Goal: Task Accomplishment & Management: Use online tool/utility

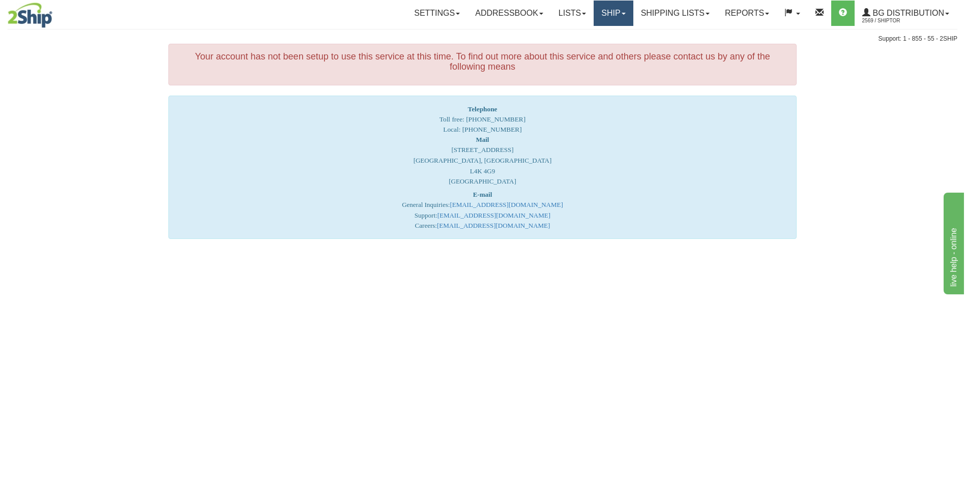
click at [604, 16] on link "Ship" at bounding box center [613, 13] width 39 height 25
click at [599, 40] on link "Ship Screen" at bounding box center [593, 35] width 80 height 13
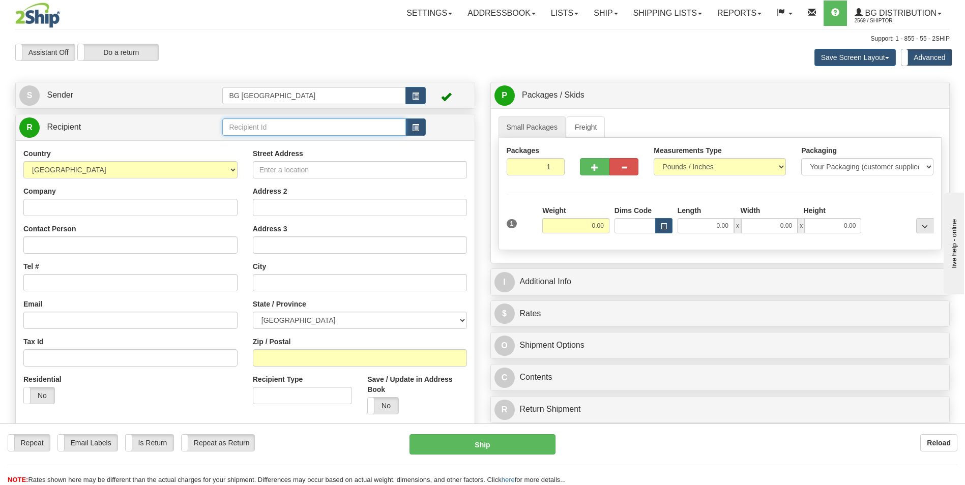
click at [240, 122] on input "text" at bounding box center [313, 127] width 183 height 17
click at [244, 146] on div "60151" at bounding box center [312, 142] width 174 height 11
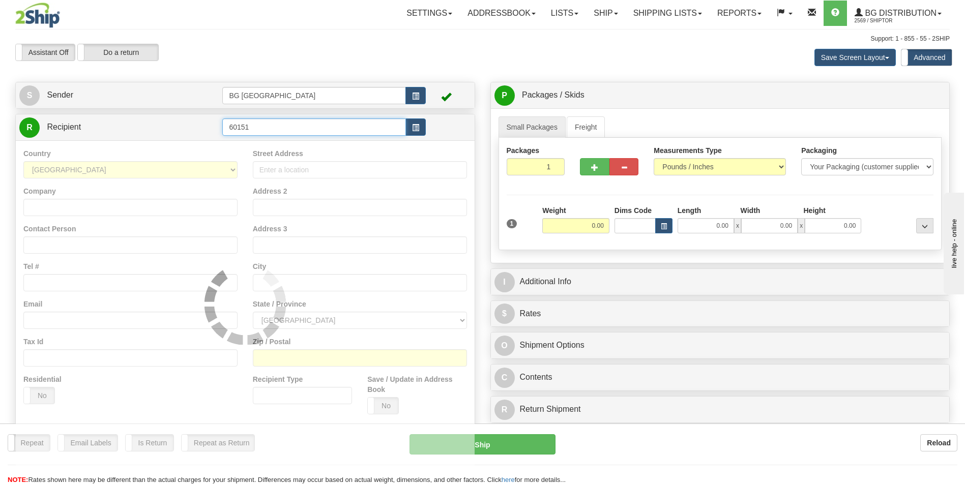
type input "60151"
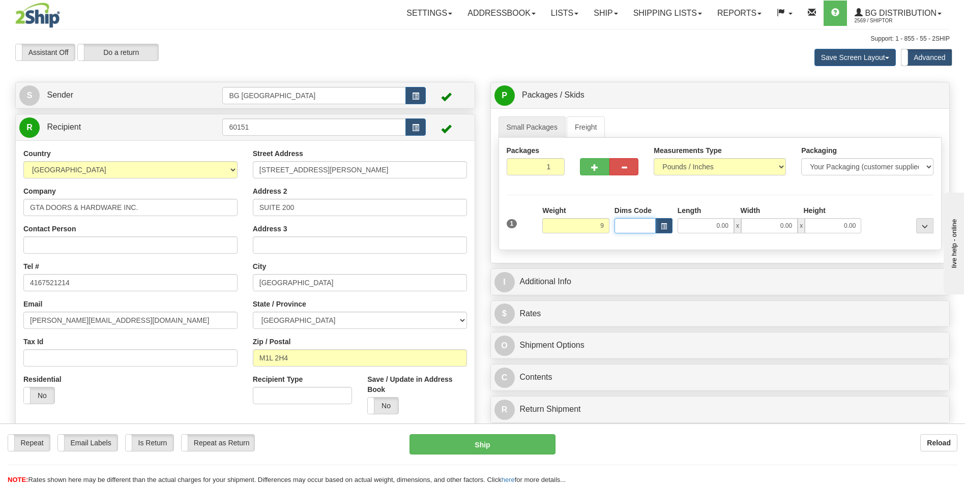
type input "9.00"
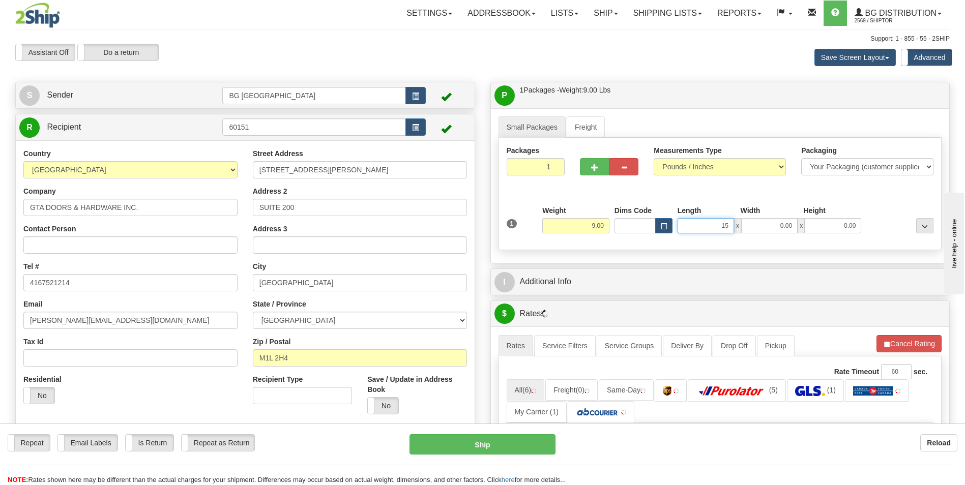
type input "15.00"
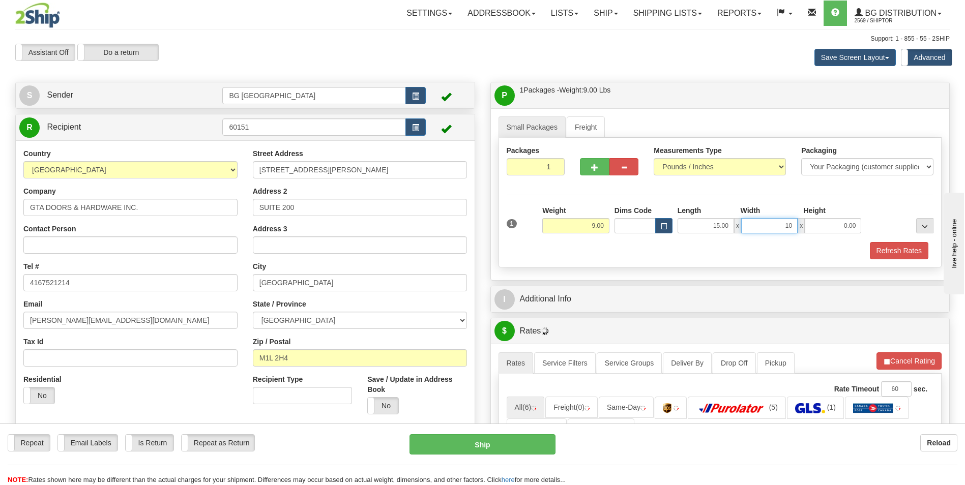
type input "10.00"
click at [561, 287] on div "I Additional Info" at bounding box center [720, 300] width 459 height 26
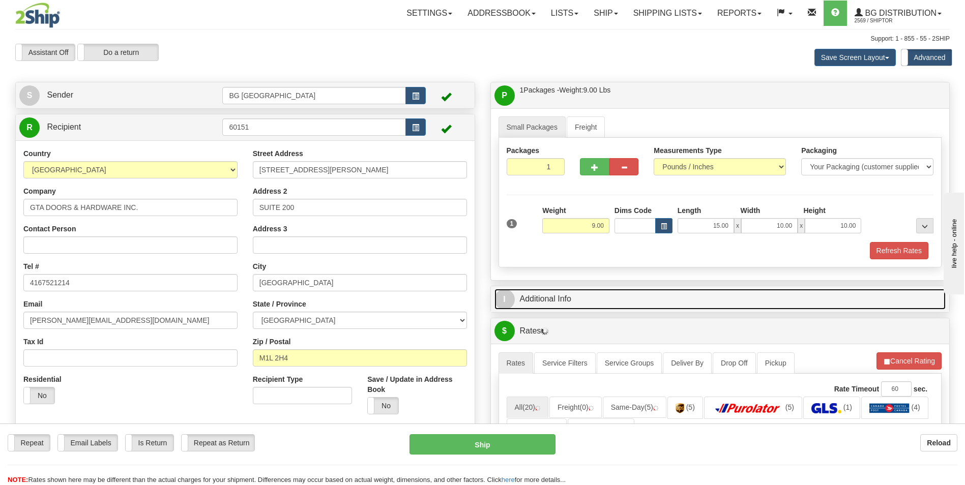
click at [561, 293] on link "I Additional Info" at bounding box center [721, 299] width 452 height 21
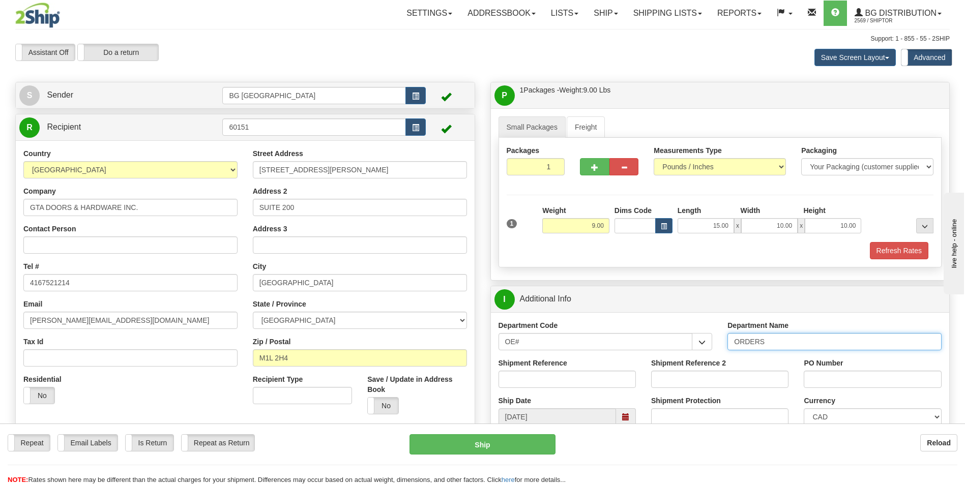
click at [789, 348] on input "ORDERS" at bounding box center [835, 341] width 214 height 17
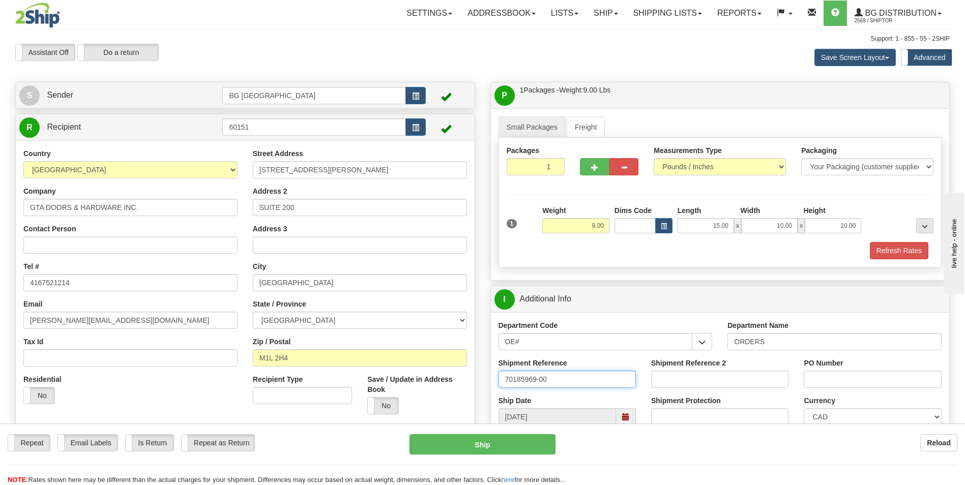
type input "70185969-00"
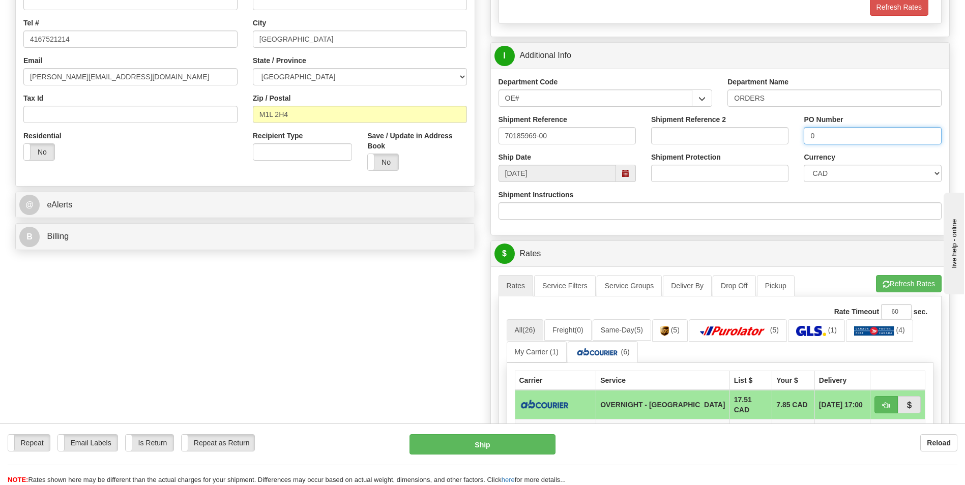
scroll to position [356, 0]
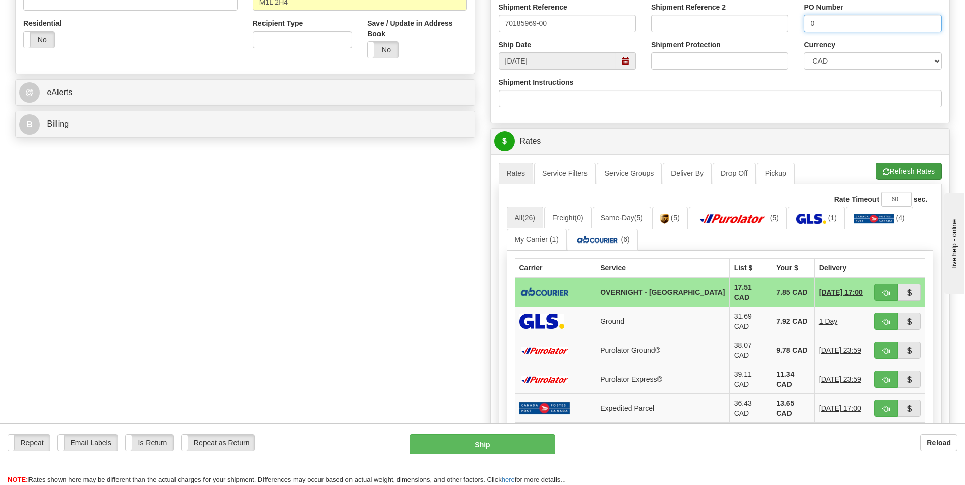
type input "0"
click at [878, 173] on button "Refresh Rates" at bounding box center [909, 171] width 66 height 17
click at [38, 188] on div "Create a label for the return Create Pickup Without Label S" at bounding box center [483, 184] width 950 height 917
